Goal: Task Accomplishment & Management: Manage account settings

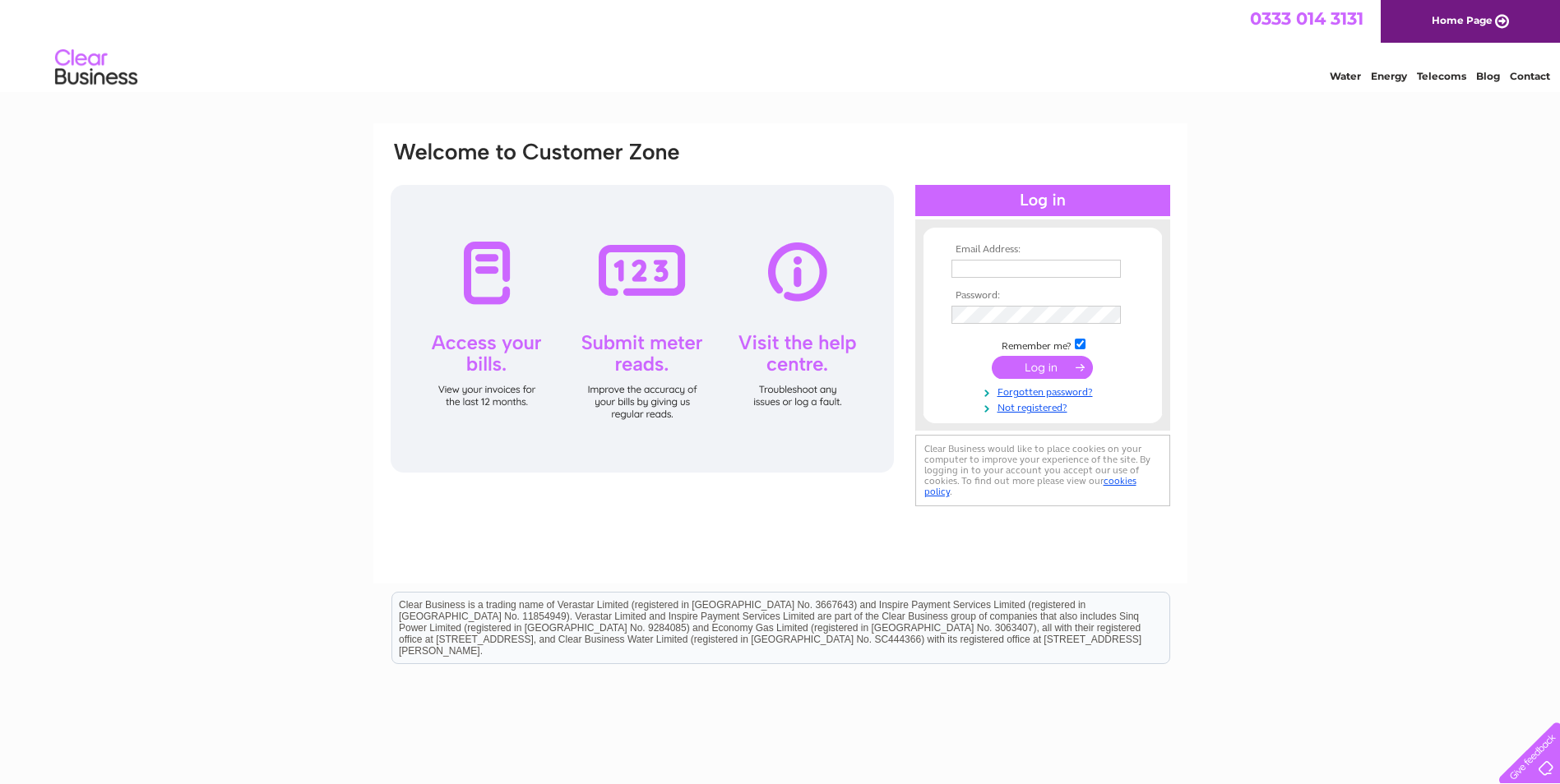
type input "helen@andapak.com"
click at [1041, 360] on input "submit" at bounding box center [1043, 367] width 101 height 23
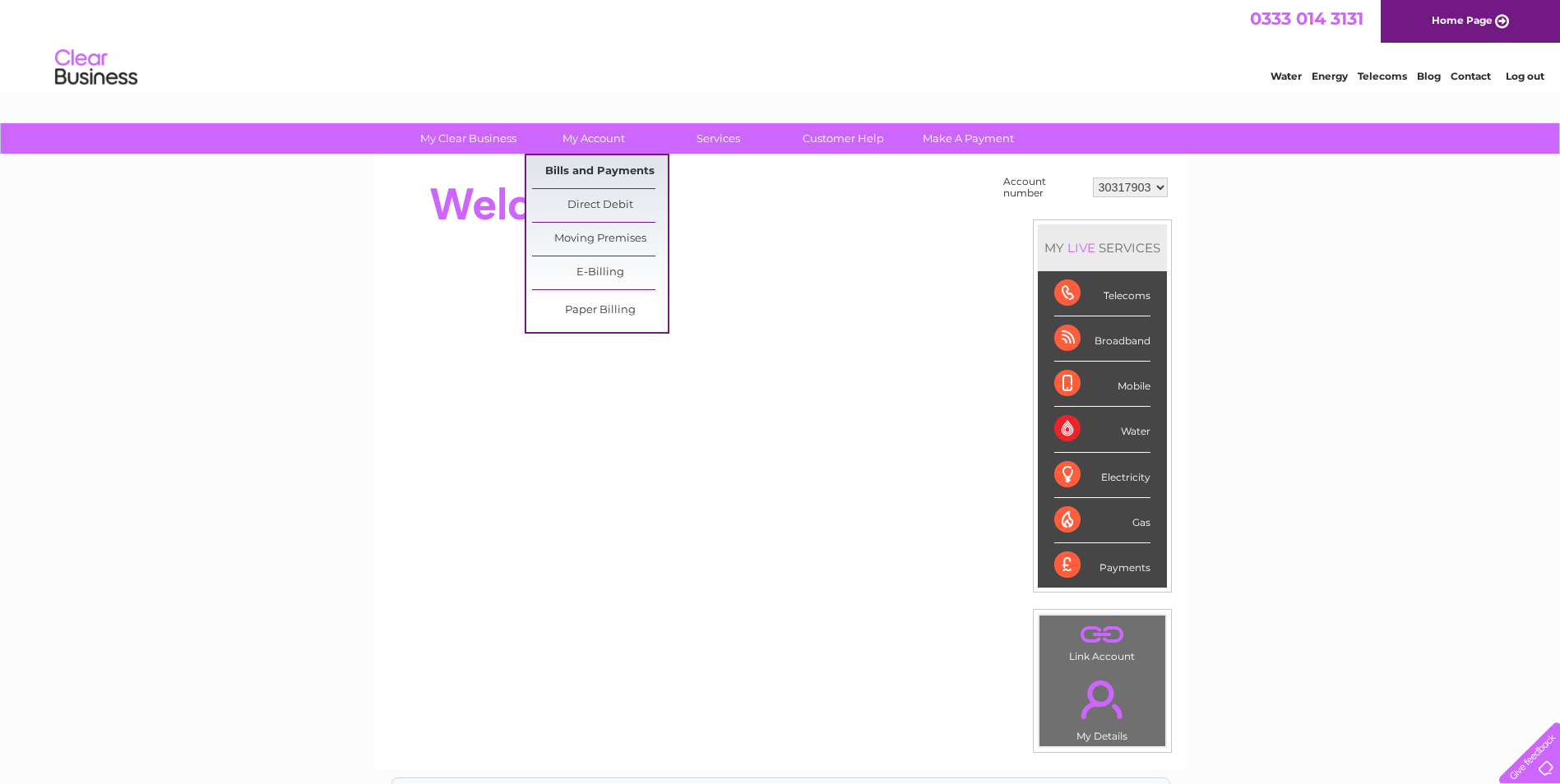
click at [588, 172] on link "Bills and Payments" at bounding box center [600, 171] width 135 height 33
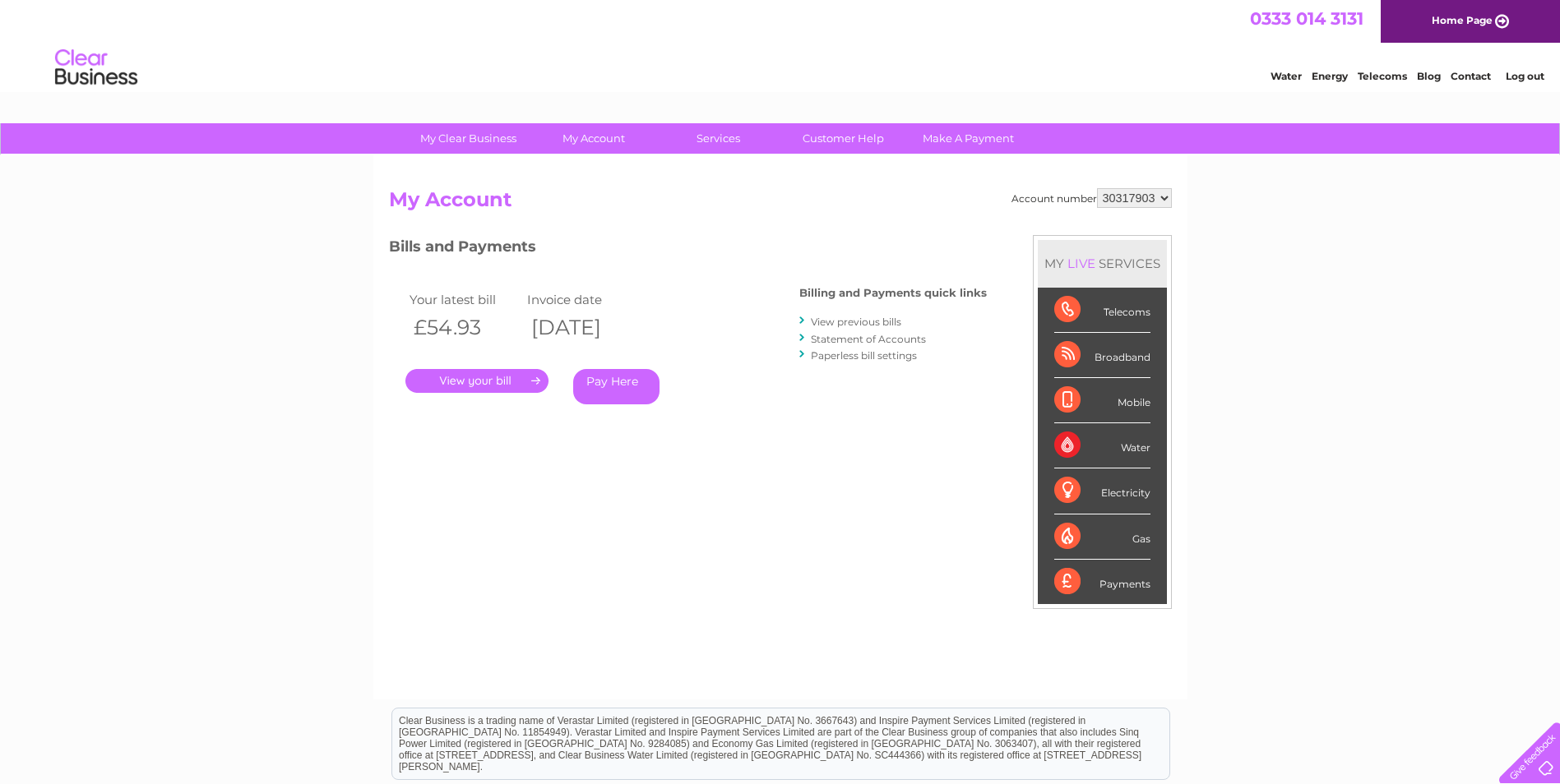
click at [488, 381] on link "." at bounding box center [477, 381] width 143 height 24
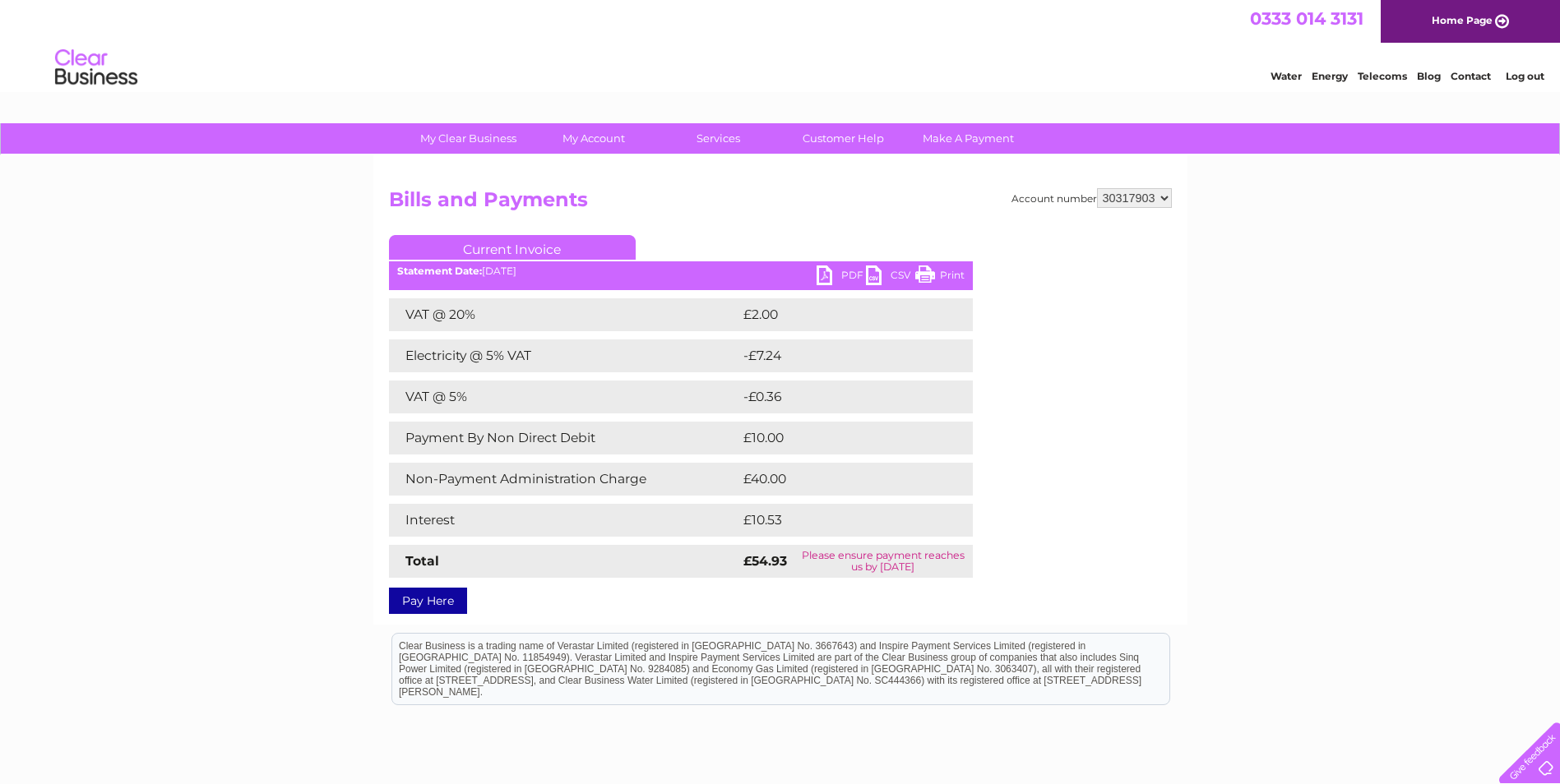
click at [836, 274] on link "PDF" at bounding box center [841, 277] width 50 height 24
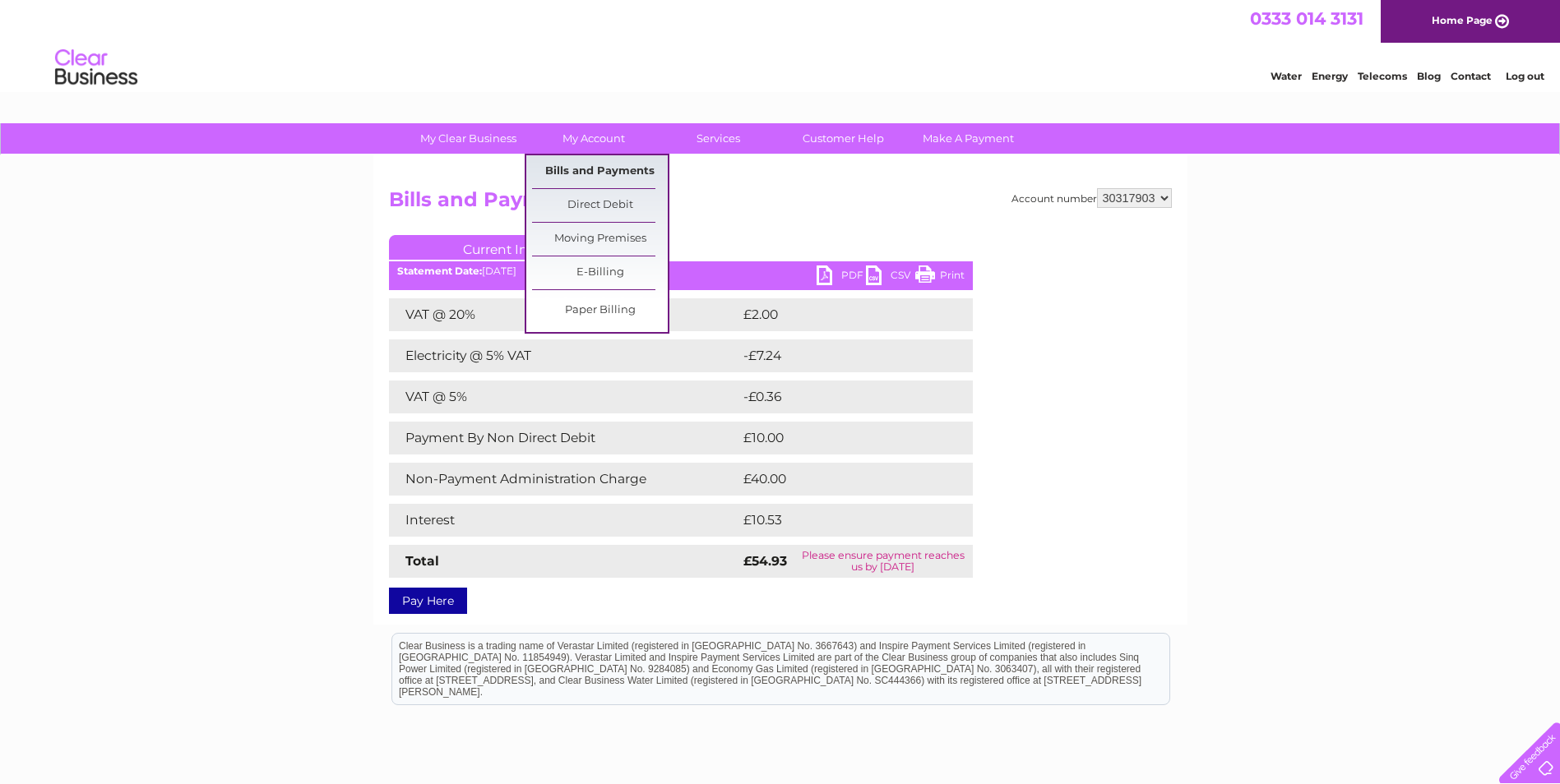
click at [577, 163] on link "Bills and Payments" at bounding box center [600, 171] width 135 height 33
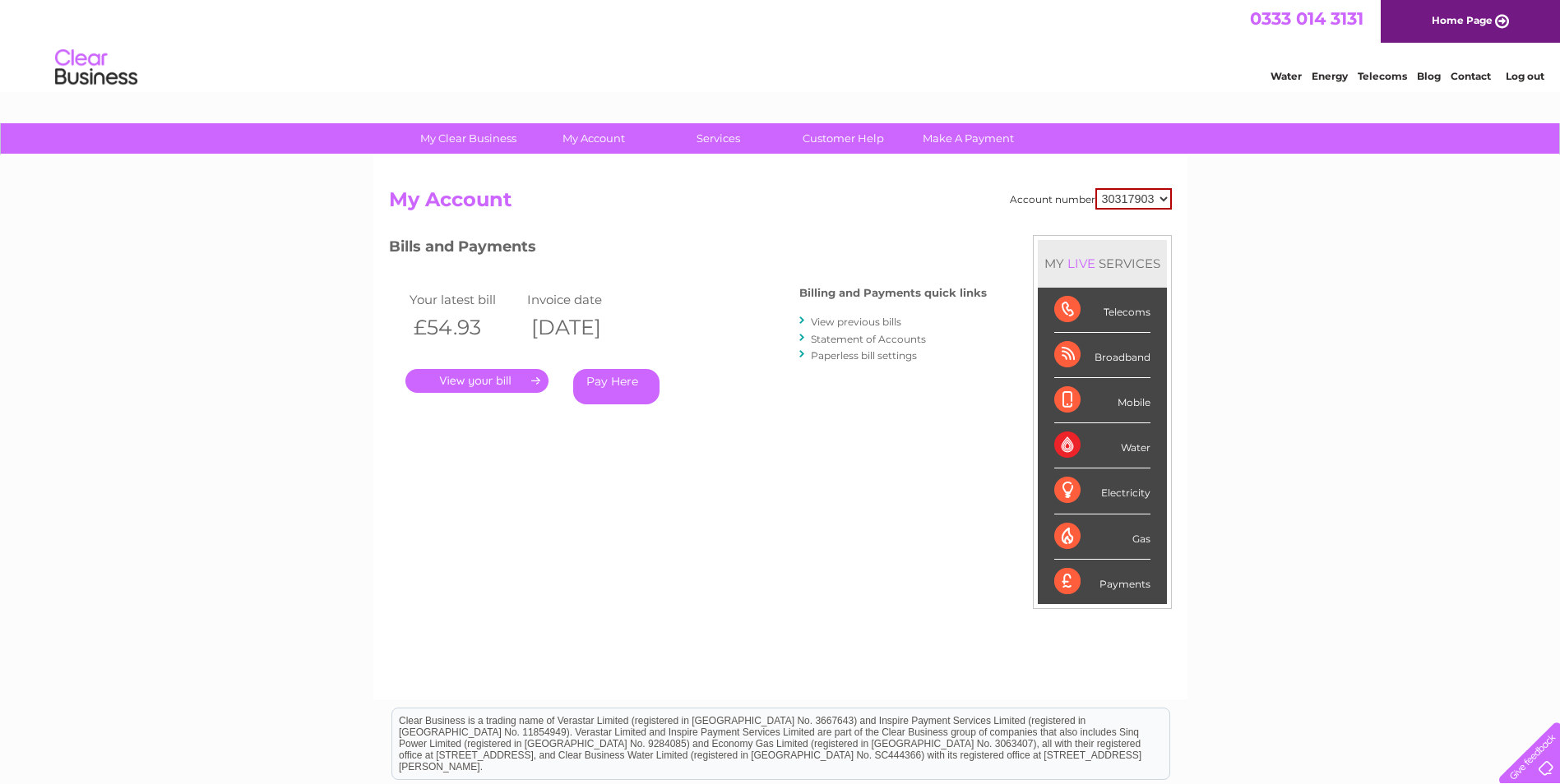
click at [483, 379] on link "." at bounding box center [477, 381] width 143 height 24
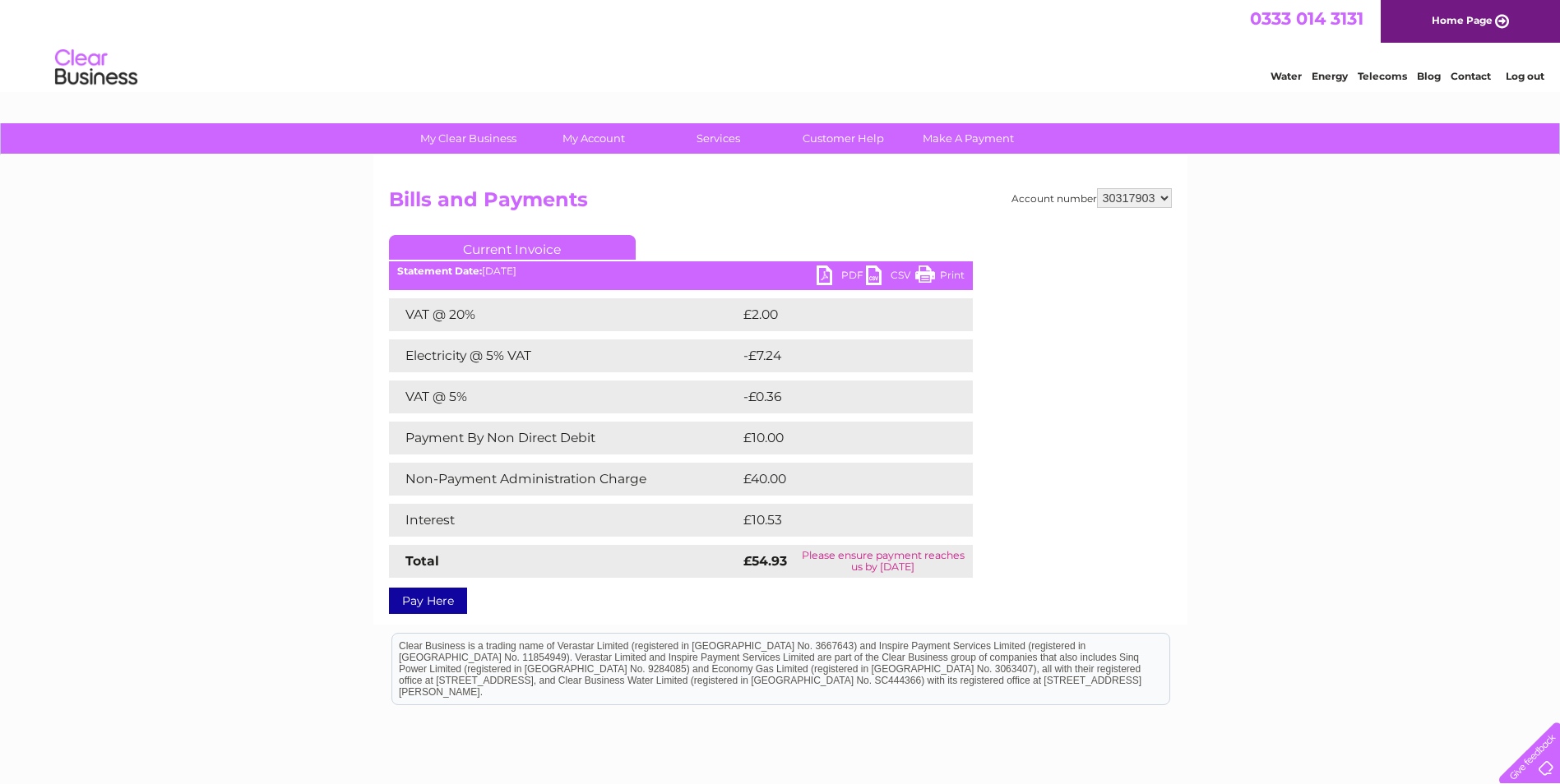
click at [844, 276] on link "PDF" at bounding box center [841, 277] width 50 height 24
click at [832, 140] on link "Customer Help" at bounding box center [843, 138] width 135 height 31
